Goal: Check status: Check status

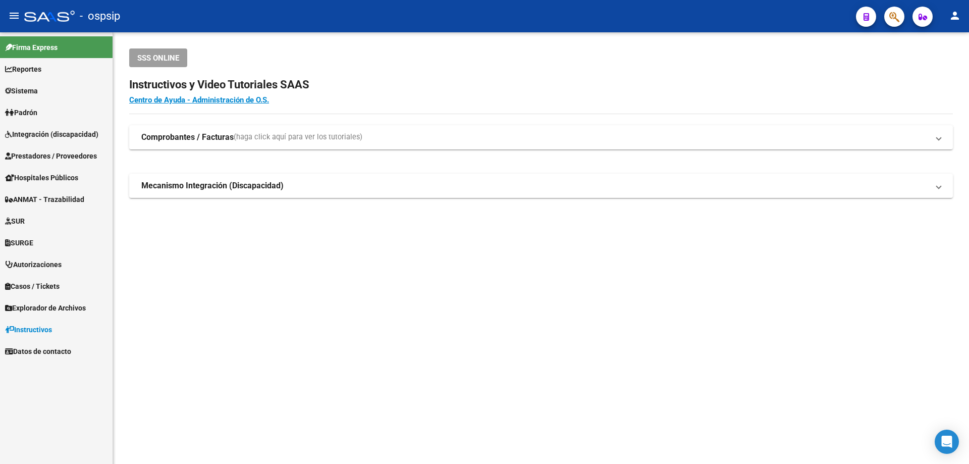
click at [67, 131] on span "Integración (discapacidad)" at bounding box center [51, 134] width 93 height 11
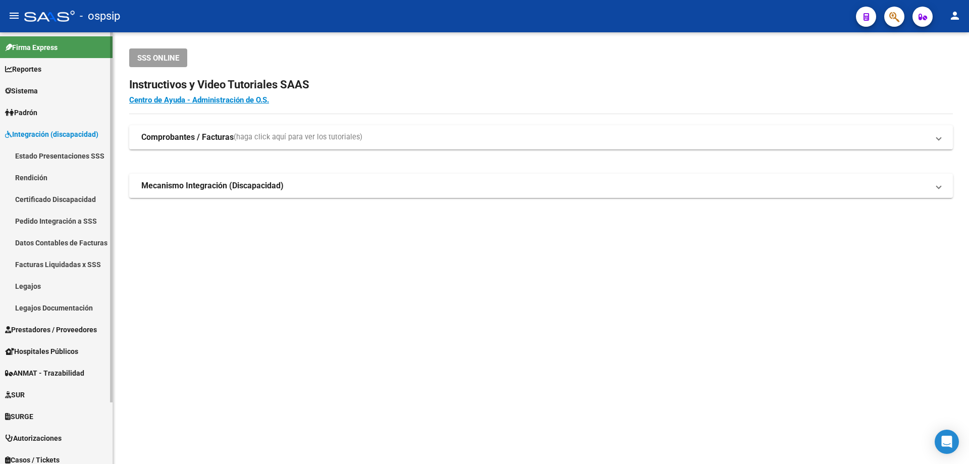
click at [31, 282] on link "Legajos" at bounding box center [56, 286] width 113 height 22
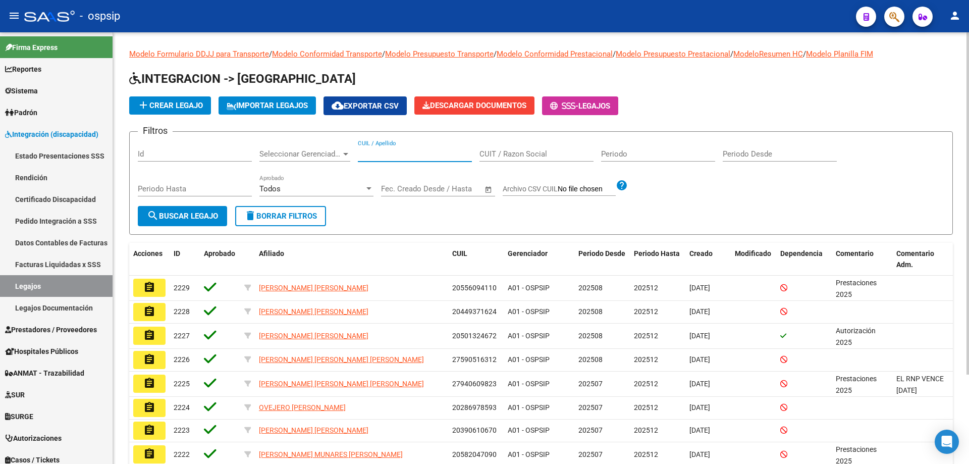
click at [367, 157] on input "CUIL / Apellido" at bounding box center [415, 153] width 114 height 9
type input "v"
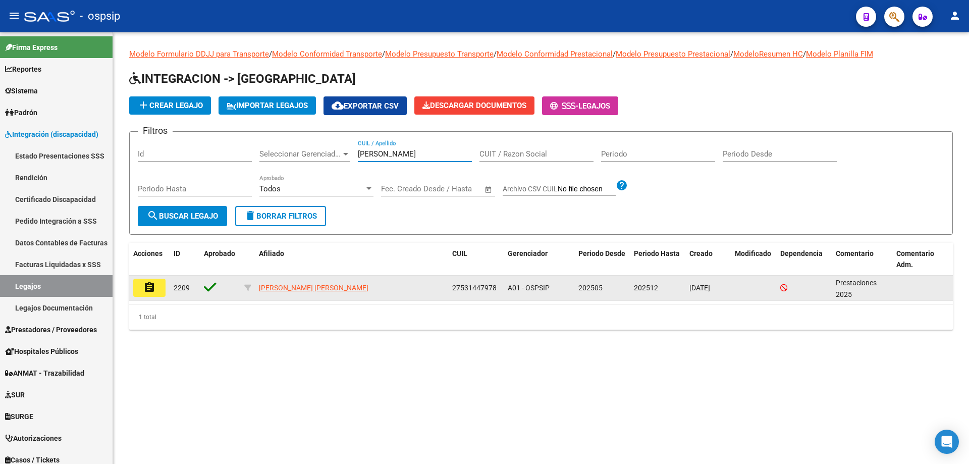
type input "[PERSON_NAME]"
click at [148, 286] on mat-icon "assignment" at bounding box center [149, 287] width 12 height 12
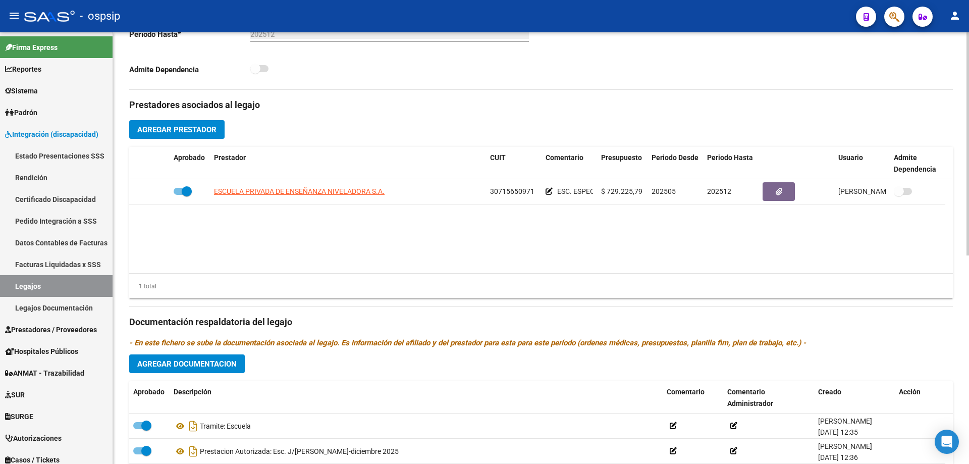
scroll to position [404, 0]
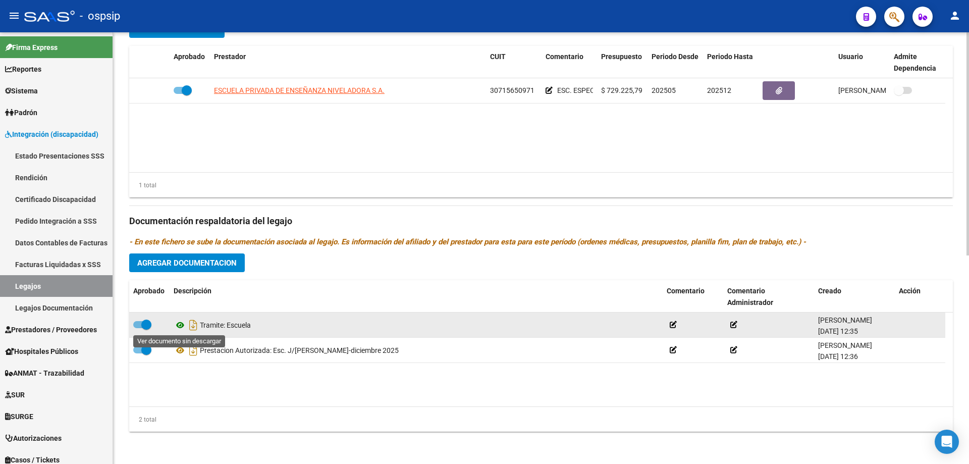
click at [180, 326] on icon at bounding box center [180, 325] width 13 height 12
